Goal: Task Accomplishment & Management: Use online tool/utility

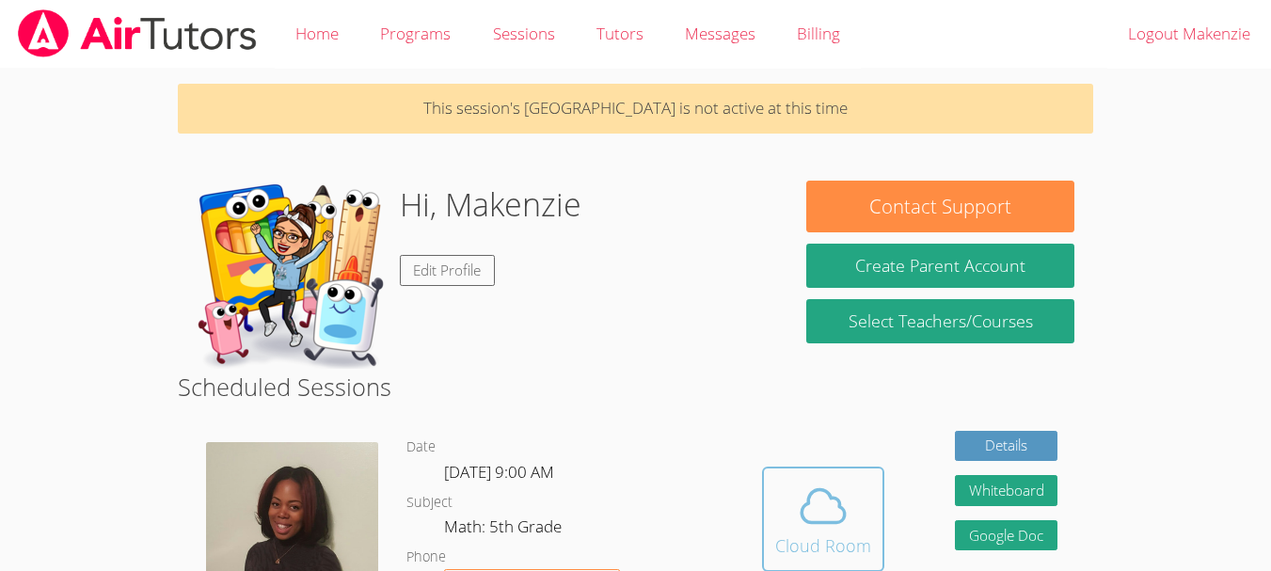
click at [858, 525] on span at bounding box center [823, 506] width 96 height 53
click at [1214, 199] on body "Home Programs Sessions Tutors Messages Billing Logout Makenzie This session's C…" at bounding box center [635, 285] width 1271 height 571
click at [799, 492] on icon at bounding box center [823, 506] width 53 height 53
click at [806, 501] on icon at bounding box center [823, 506] width 53 height 53
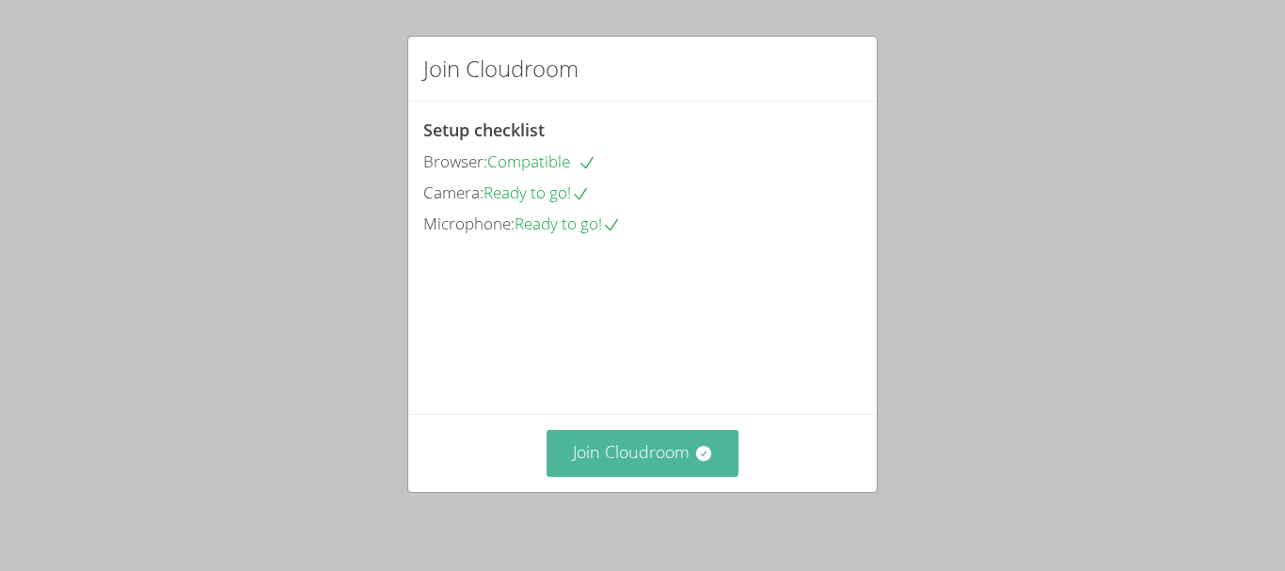
click at [685, 447] on button "Join Cloudroom" at bounding box center [643, 453] width 193 height 46
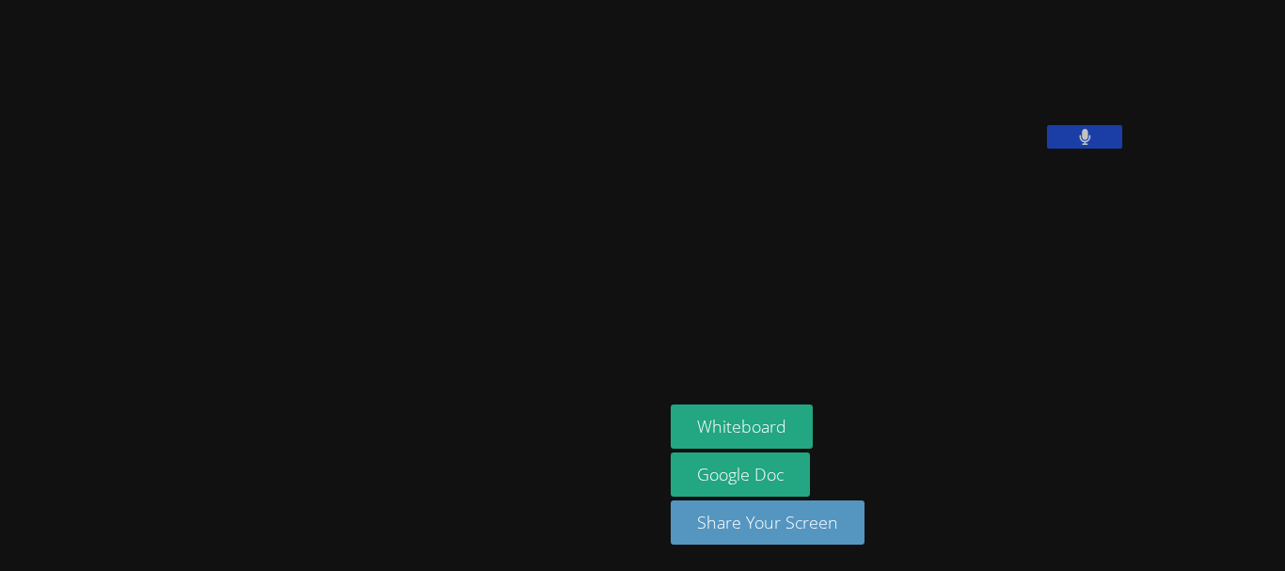
click at [1047, 149] on button at bounding box center [1084, 137] width 75 height 24
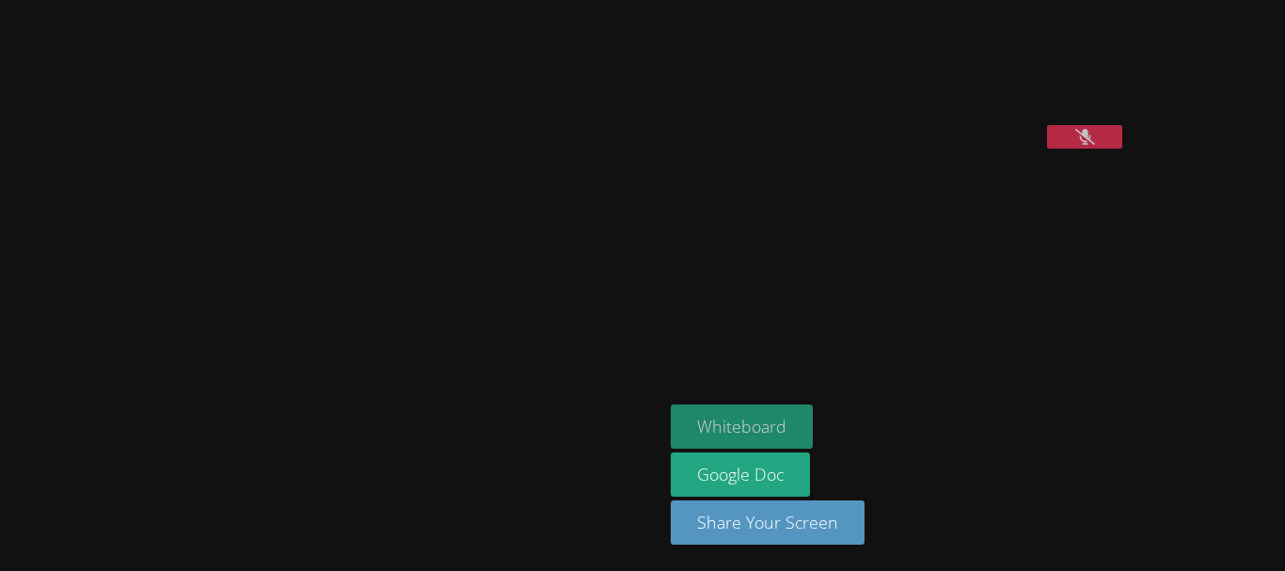
click at [671, 421] on button "Whiteboard" at bounding box center [742, 427] width 142 height 44
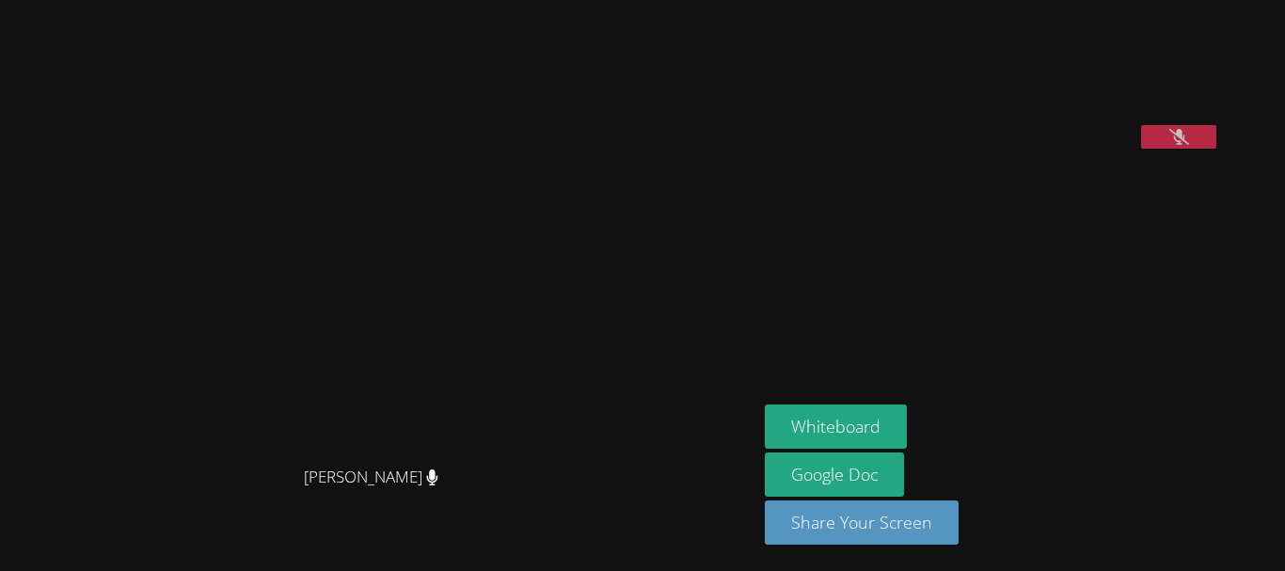
drag, startPoint x: 1235, startPoint y: 266, endPoint x: 1226, endPoint y: 252, distance: 17.0
click at [1216, 153] on div at bounding box center [1178, 139] width 75 height 28
click at [1189, 145] on icon at bounding box center [1179, 137] width 20 height 16
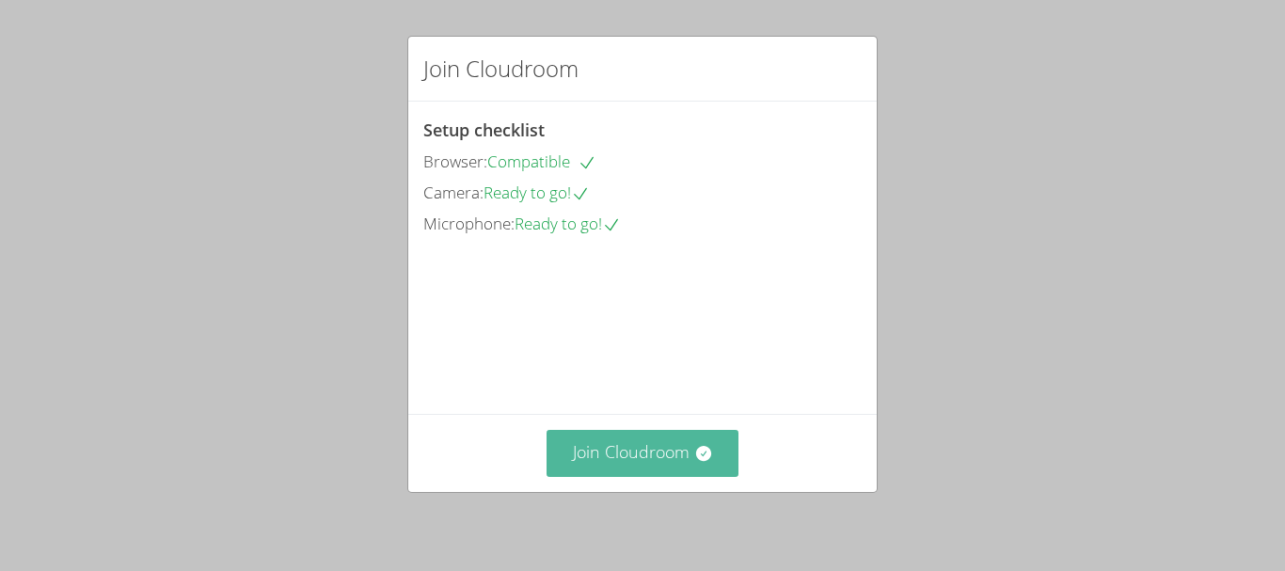
click at [638, 448] on button "Join Cloudroom" at bounding box center [643, 453] width 193 height 46
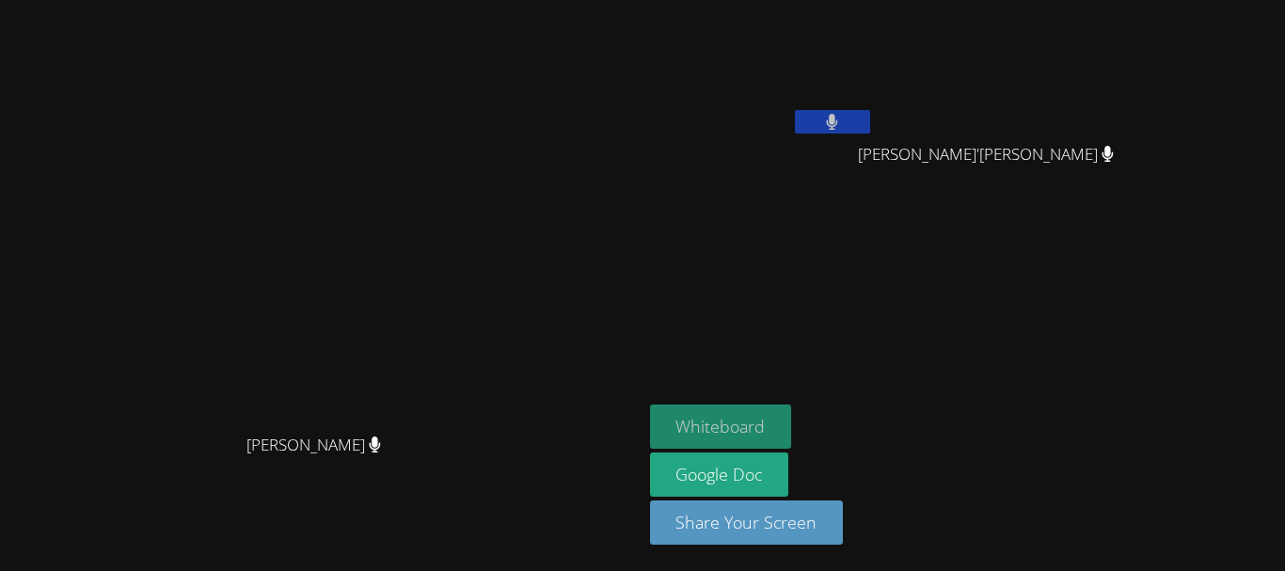
click at [792, 419] on button "Whiteboard" at bounding box center [721, 427] width 142 height 44
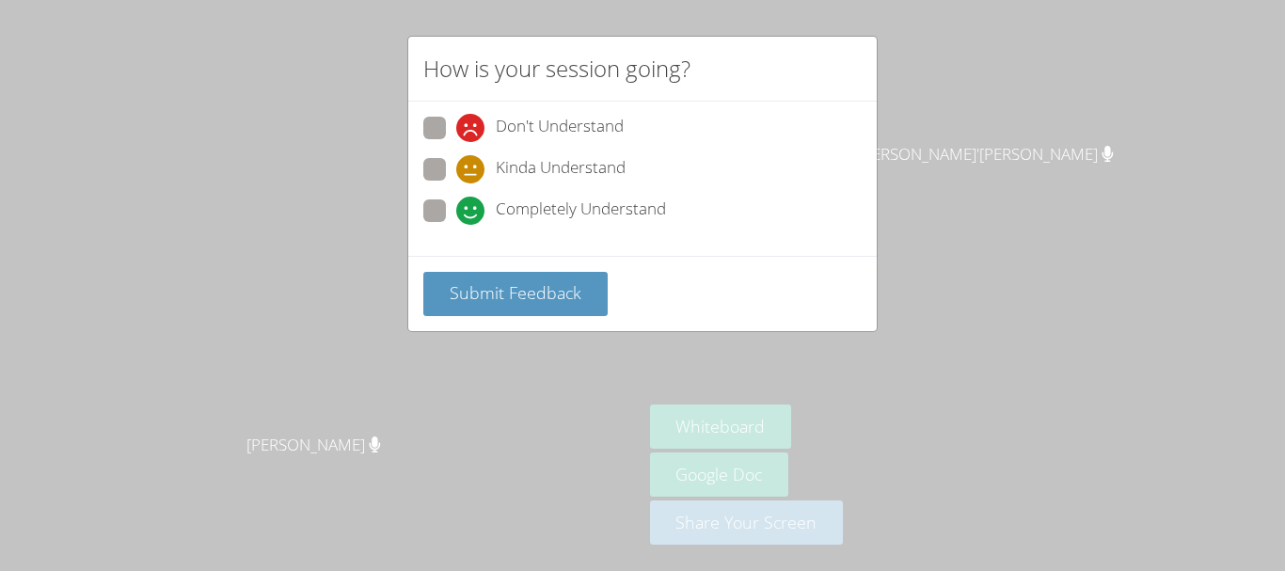
click at [466, 173] on icon at bounding box center [470, 169] width 28 height 28
click at [466, 173] on input "Kinda Understand" at bounding box center [464, 166] width 16 height 16
radio input "true"
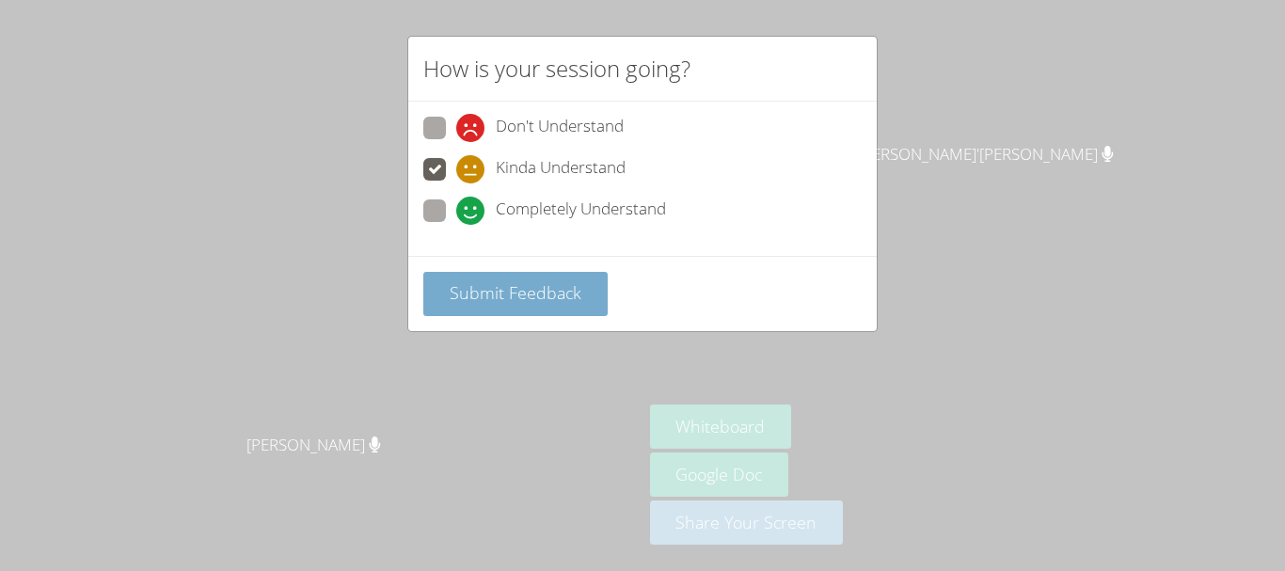
click at [533, 282] on button "Submit Feedback" at bounding box center [515, 294] width 184 height 44
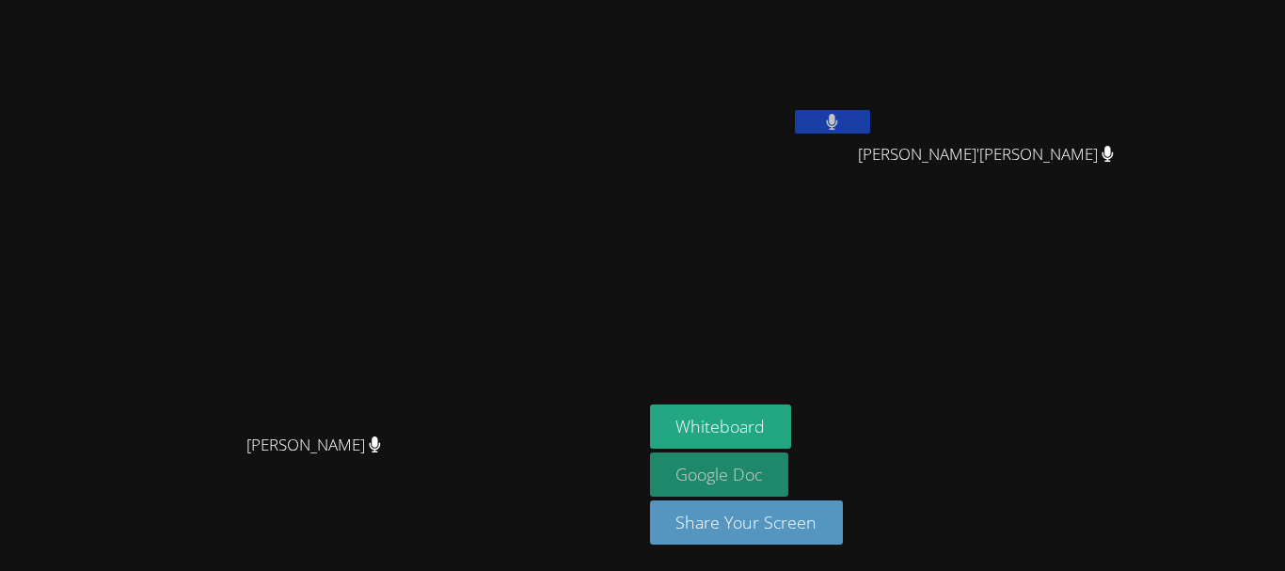
click at [789, 473] on link "Google Doc" at bounding box center [719, 475] width 139 height 44
